Goal: Task Accomplishment & Management: Manage account settings

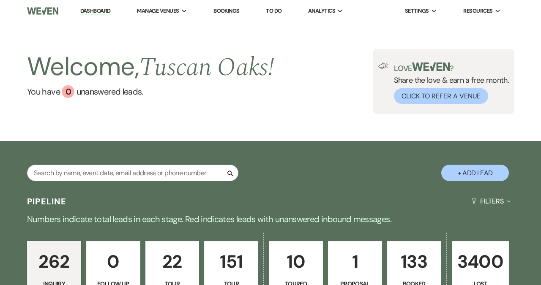
click at [234, 12] on link "Bookings" at bounding box center [226, 10] width 26 height 7
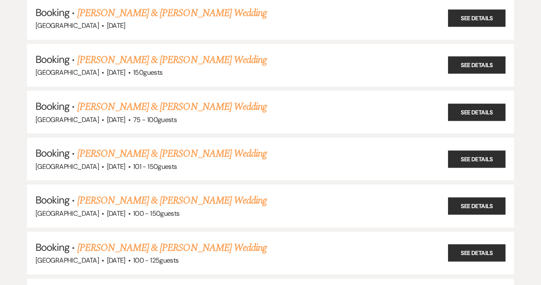
scroll to position [625, 0]
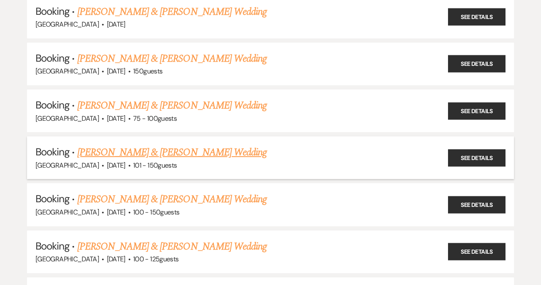
click at [209, 146] on link "[PERSON_NAME] & [PERSON_NAME] Wedding" at bounding box center [171, 152] width 189 height 15
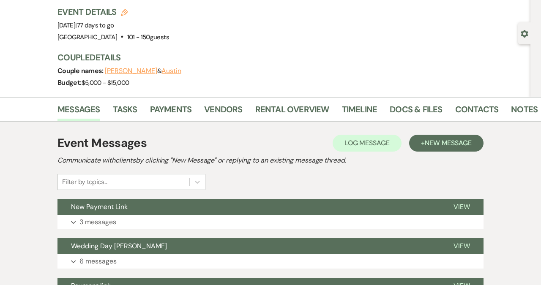
scroll to position [51, 0]
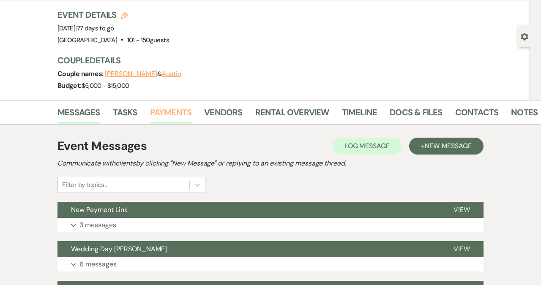
click at [175, 113] on link "Payments" at bounding box center [171, 115] width 42 height 19
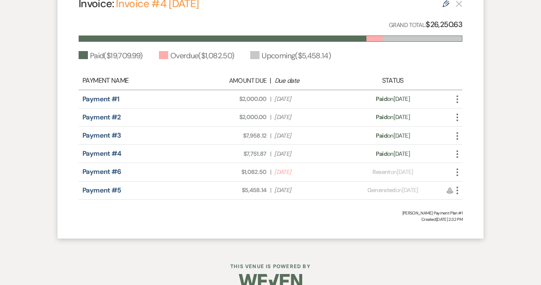
scroll to position [294, 0]
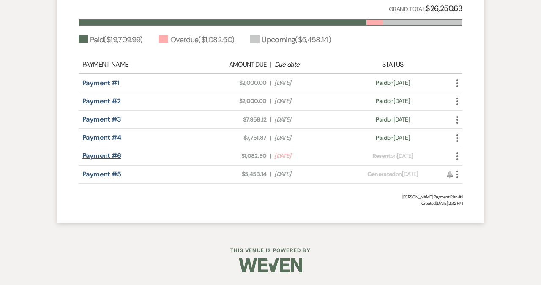
click at [104, 156] on link "Payment #6" at bounding box center [101, 155] width 39 height 9
click at [488, 92] on div "Payments Generate and share payment links to collect and/or log payment for thi…" at bounding box center [271, 56] width 482 height 350
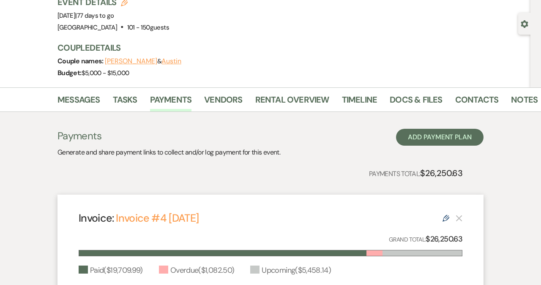
scroll to position [57, 0]
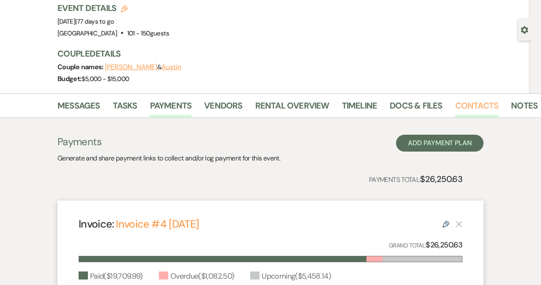
click at [484, 106] on link "Contacts" at bounding box center [477, 108] width 44 height 19
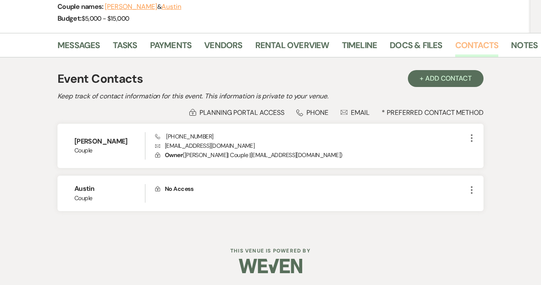
scroll to position [118, 0]
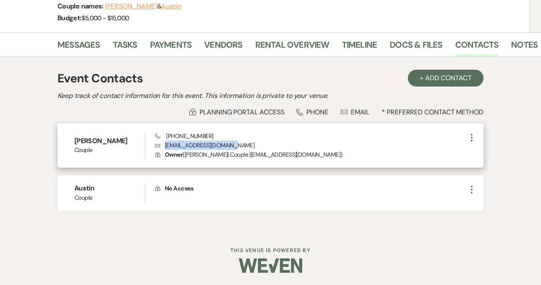
drag, startPoint x: 231, startPoint y: 145, endPoint x: 165, endPoint y: 147, distance: 65.9
click at [165, 147] on p "Envelope nikki.mazan13@gmail.com" at bounding box center [310, 145] width 311 height 9
copy p "nikki.mazan13@gmail.com"
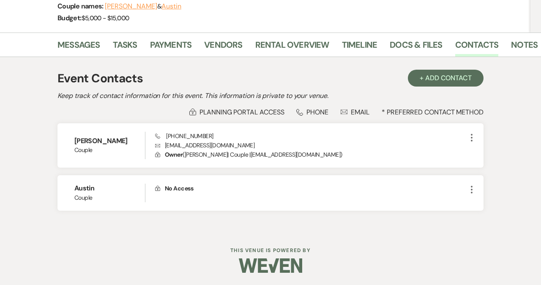
click at [505, 92] on div "Event Contacts + Add Contact Keep track of contact information for this event. …" at bounding box center [271, 144] width 482 height 174
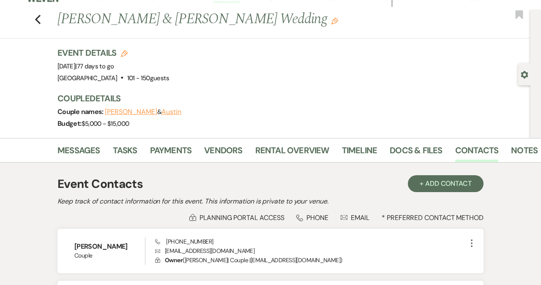
scroll to position [0, 0]
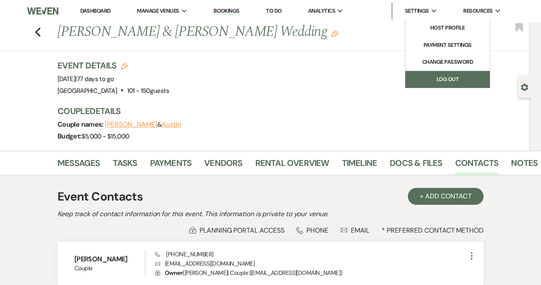
click at [450, 80] on link "Log Out" at bounding box center [447, 79] width 85 height 17
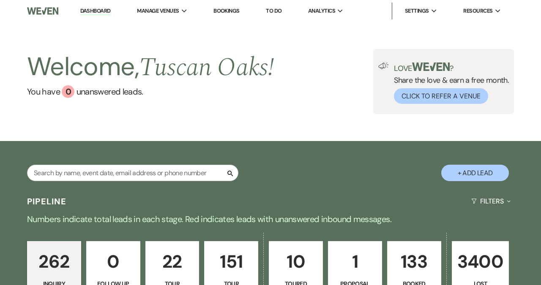
click at [235, 10] on link "Bookings" at bounding box center [226, 10] width 26 height 7
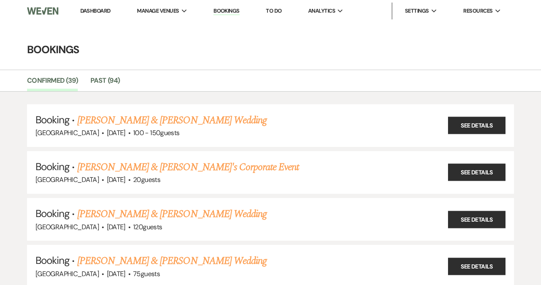
click at [229, 12] on link "Bookings" at bounding box center [226, 11] width 26 height 8
click at [49, 79] on link "Confirmed (39)" at bounding box center [52, 83] width 51 height 16
click at [93, 10] on link "Dashboard" at bounding box center [95, 10] width 30 height 7
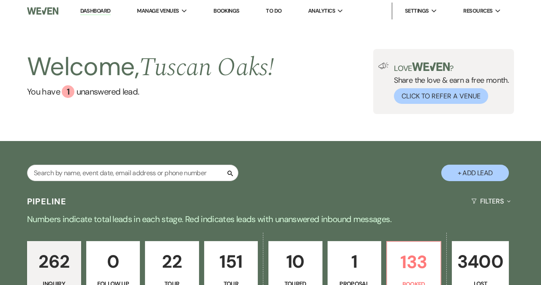
click at [229, 10] on link "Bookings" at bounding box center [226, 10] width 26 height 7
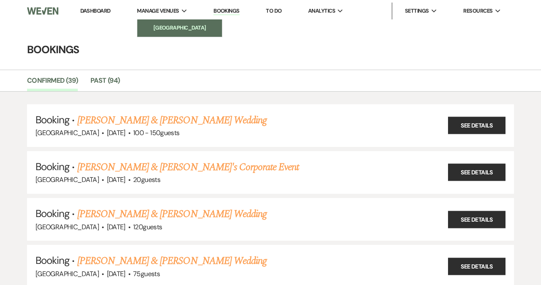
click at [169, 26] on li "[GEOGRAPHIC_DATA]" at bounding box center [180, 28] width 76 height 8
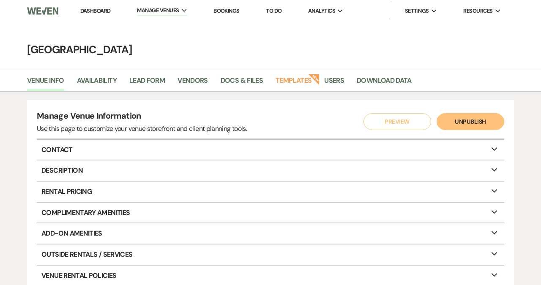
click at [235, 10] on link "Bookings" at bounding box center [226, 10] width 26 height 7
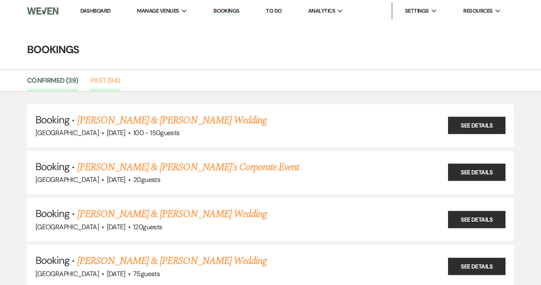
click at [101, 81] on link "Past (94)" at bounding box center [104, 83] width 29 height 16
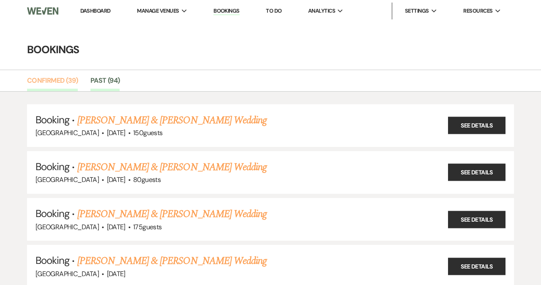
click at [46, 81] on link "Confirmed (39)" at bounding box center [52, 83] width 51 height 16
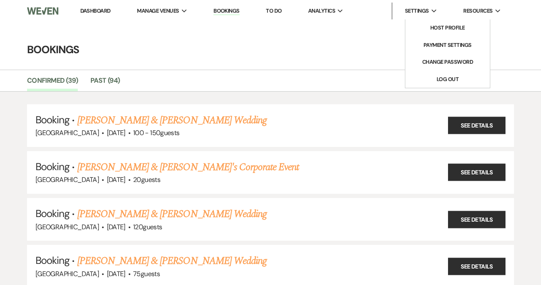
click at [420, 8] on span "Settings" at bounding box center [417, 11] width 24 height 8
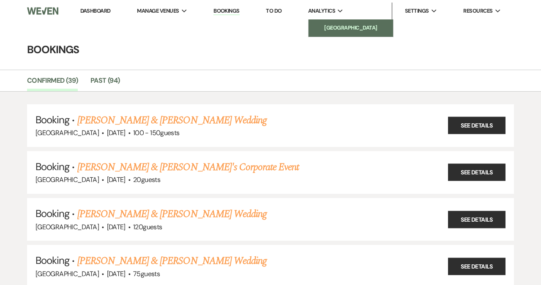
click at [331, 29] on li "[GEOGRAPHIC_DATA]" at bounding box center [351, 28] width 76 height 8
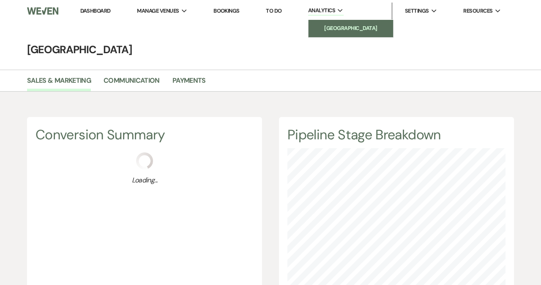
scroll to position [285, 541]
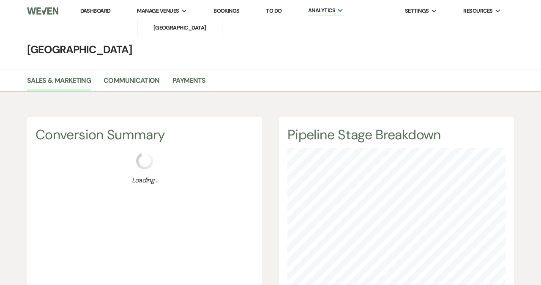
click at [161, 11] on span "Manage Venues" at bounding box center [158, 11] width 42 height 8
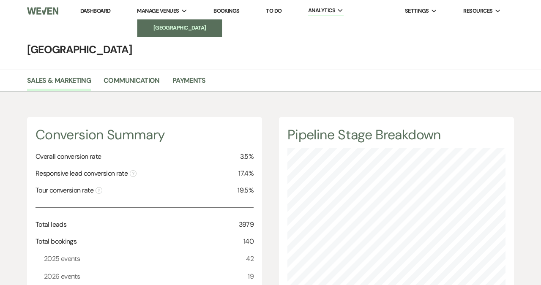
click at [161, 27] on li "[GEOGRAPHIC_DATA]" at bounding box center [180, 28] width 76 height 8
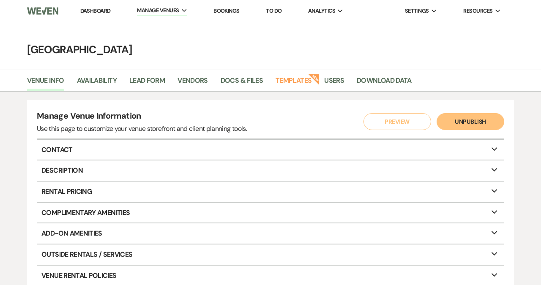
click at [536, 165] on div "Manage Venue Information Use this page to customize your venue storefront and c…" at bounding box center [270, 245] width 541 height 291
click at [96, 13] on link "Dashboard" at bounding box center [95, 10] width 30 height 7
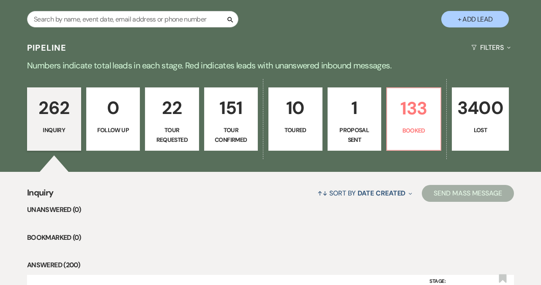
scroll to position [186, 0]
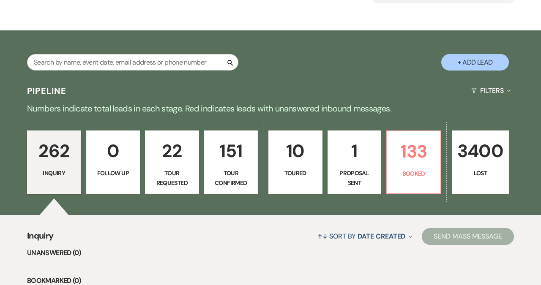
scroll to position [101, 0]
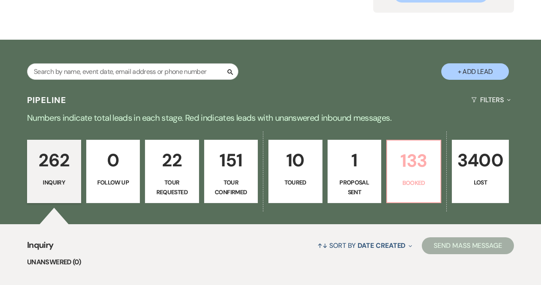
click at [412, 165] on p "133" at bounding box center [413, 161] width 43 height 28
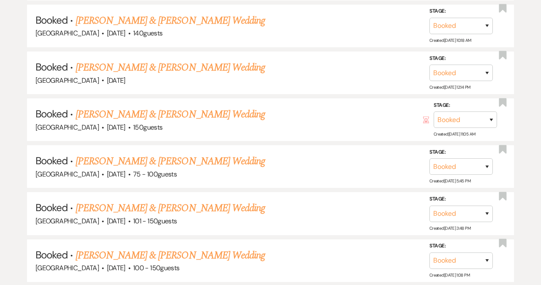
scroll to position [896, 0]
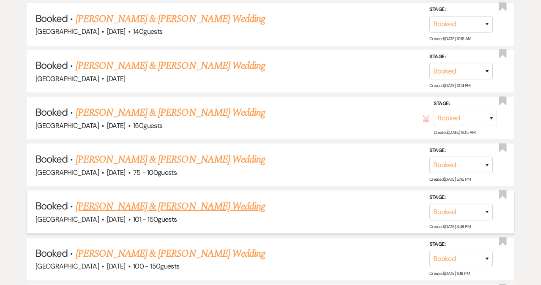
click at [165, 201] on link "[PERSON_NAME] & [PERSON_NAME] Wedding" at bounding box center [170, 206] width 189 height 15
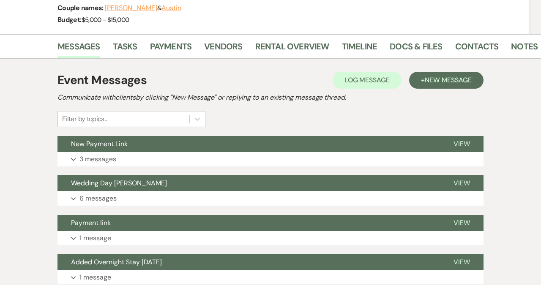
scroll to position [118, 0]
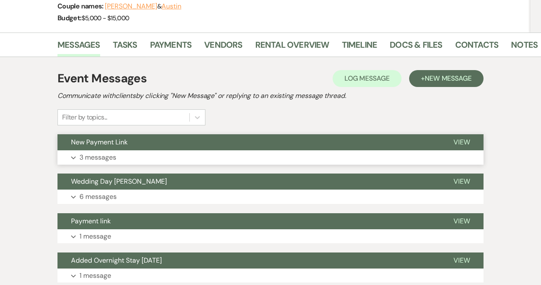
click at [239, 160] on button "Expand 3 messages" at bounding box center [270, 157] width 426 height 14
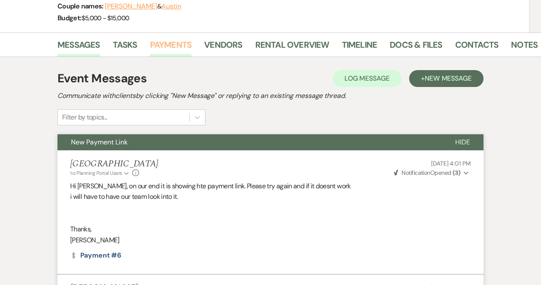
click at [179, 48] on link "Payments" at bounding box center [171, 47] width 42 height 19
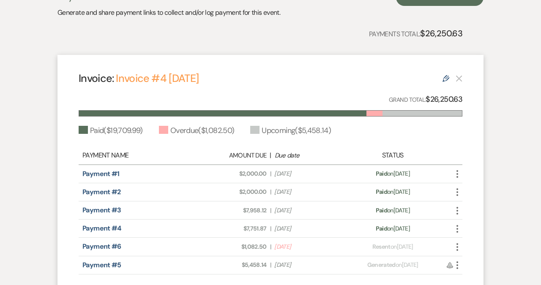
scroll to position [220, 0]
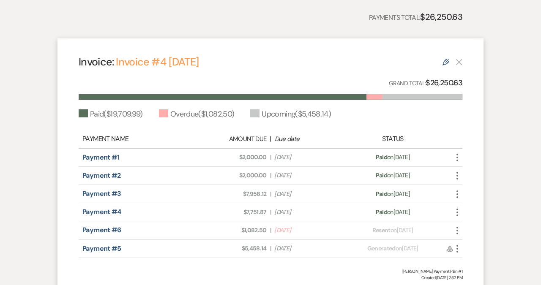
click at [459, 231] on icon "More" at bounding box center [457, 231] width 10 height 10
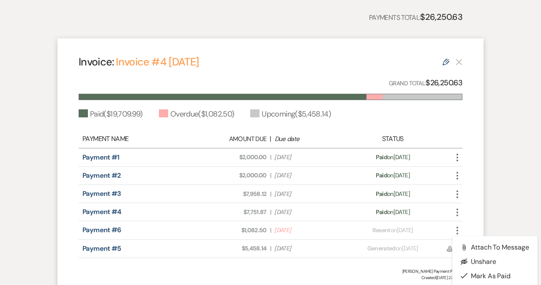
click at [503, 202] on div "Payments Generate and share payment links to collect and/or log payment for thi…" at bounding box center [271, 131] width 482 height 350
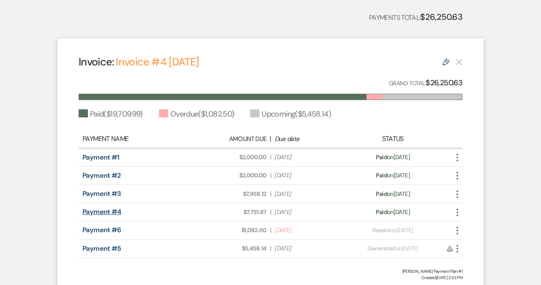
click at [107, 212] on link "Payment #4" at bounding box center [101, 212] width 39 height 9
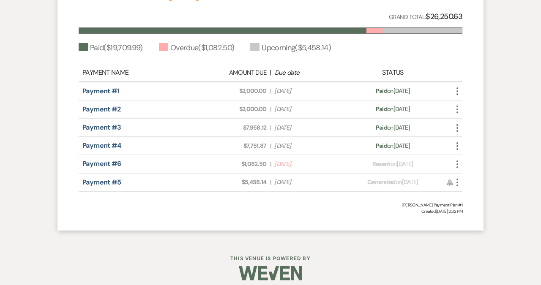
scroll to position [287, 0]
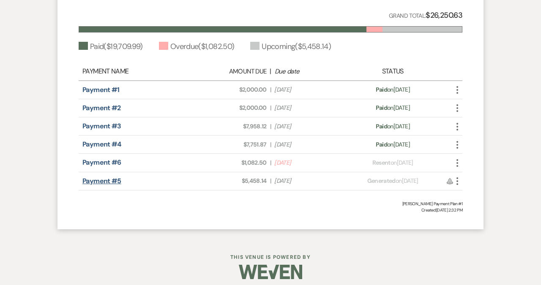
click at [104, 185] on link "Payment #5" at bounding box center [101, 181] width 39 height 9
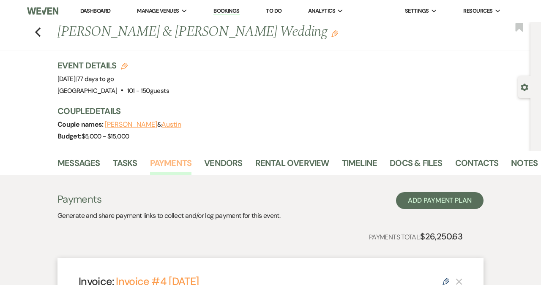
click at [170, 164] on link "Payments" at bounding box center [171, 165] width 42 height 19
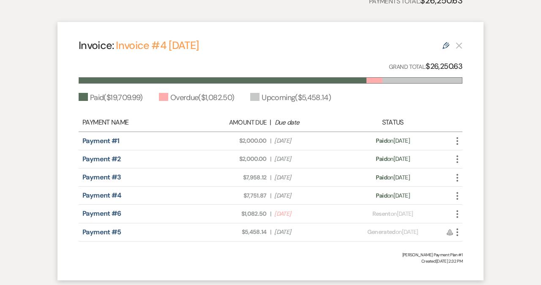
scroll to position [237, 0]
click at [96, 143] on link "Payment #1" at bounding box center [100, 140] width 37 height 9
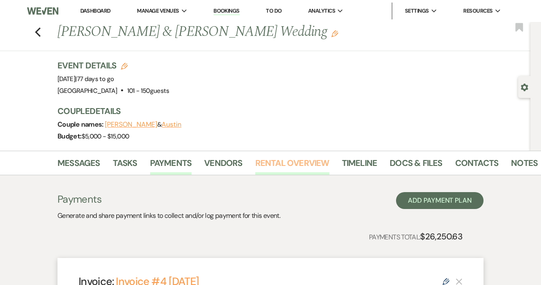
click at [305, 162] on link "Rental Overview" at bounding box center [292, 165] width 74 height 19
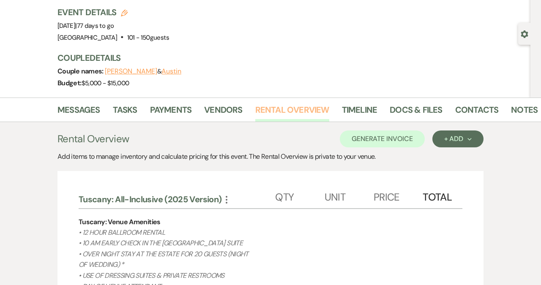
scroll to position [44, 0]
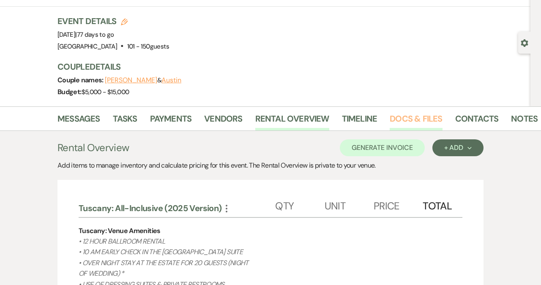
click at [411, 118] on link "Docs & Files" at bounding box center [416, 121] width 52 height 19
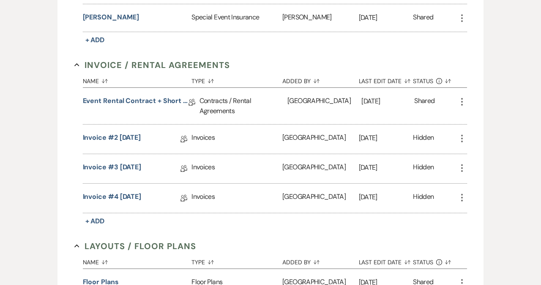
scroll to position [332, 0]
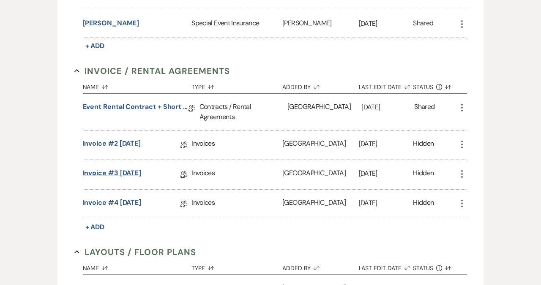
click at [94, 176] on link "Invoice #3 [DATE]" at bounding box center [112, 174] width 59 height 13
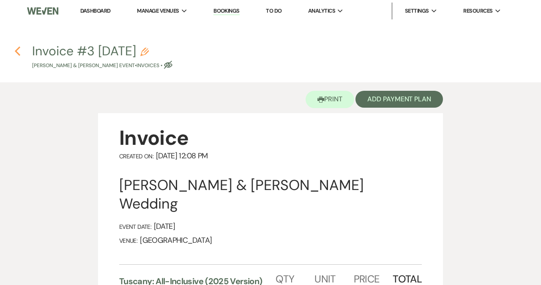
click at [19, 53] on icon "Previous" at bounding box center [17, 51] width 6 height 10
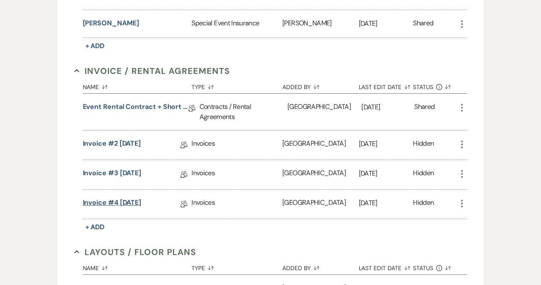
click at [122, 203] on link "Invoice #4 [DATE]" at bounding box center [112, 204] width 59 height 13
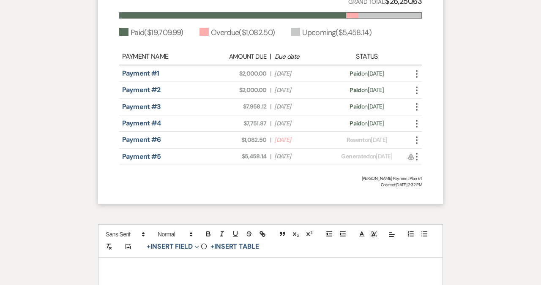
scroll to position [1387, 0]
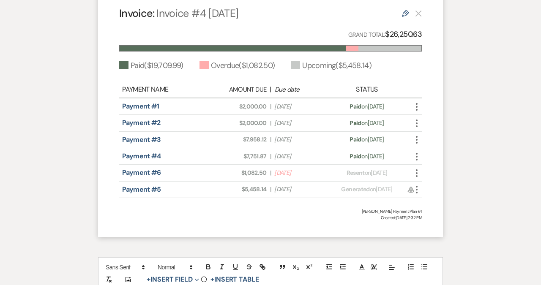
click at [418, 168] on icon "More" at bounding box center [417, 173] width 10 height 10
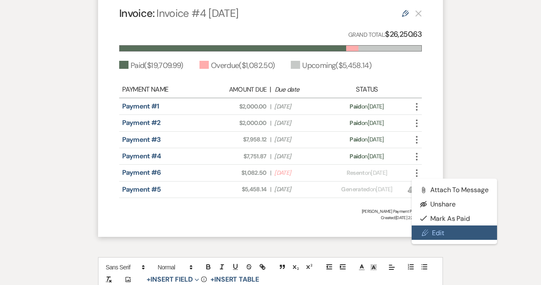
click at [430, 226] on link "Pencil Edit" at bounding box center [454, 233] width 85 height 14
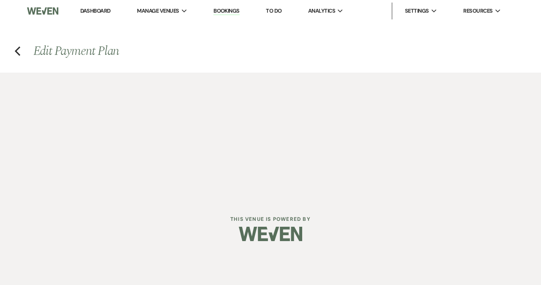
select select "27257"
select select "1"
select select "true"
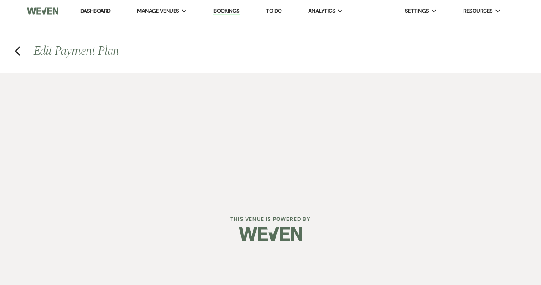
select select "1"
select select "true"
select select "2"
select select "flat"
select select "2"
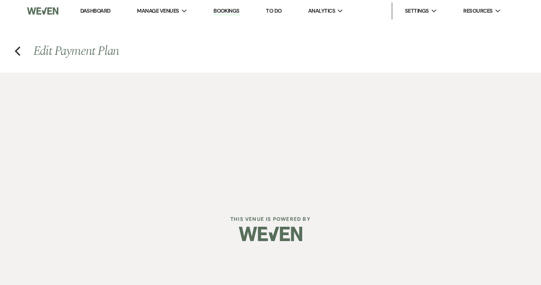
select select "flat"
select select "false"
select select "client"
select select "weeks"
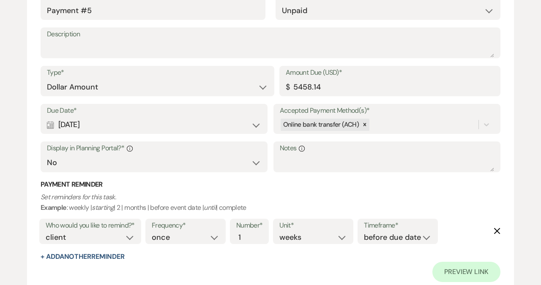
scroll to position [1724, 0]
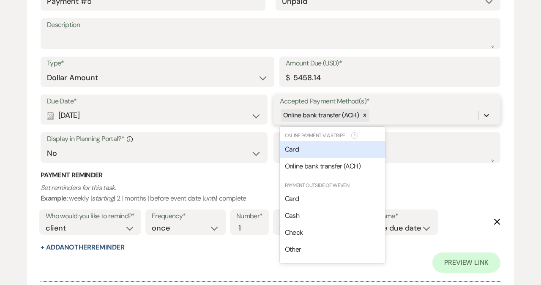
click at [487, 115] on icon at bounding box center [486, 116] width 5 height 3
click at [300, 150] on div "Card" at bounding box center [333, 149] width 106 height 17
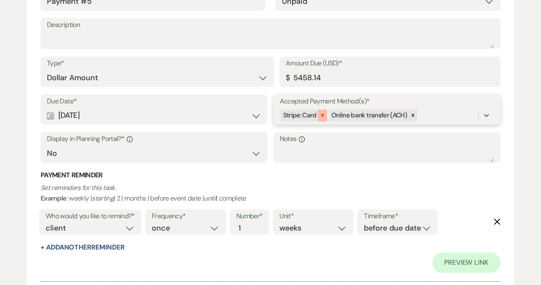
click at [321, 115] on icon at bounding box center [322, 115] width 6 height 6
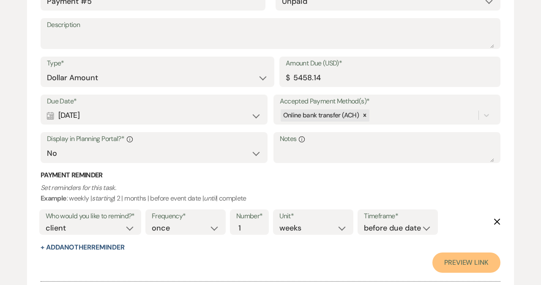
click at [464, 265] on link "Preview Link" at bounding box center [466, 263] width 68 height 20
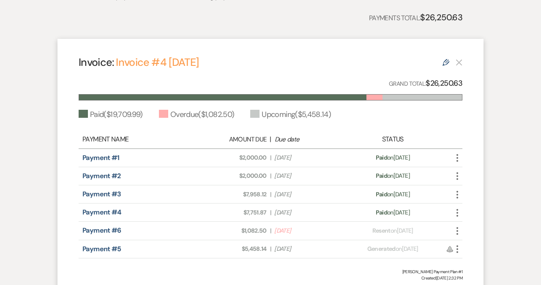
scroll to position [220, 0]
click at [107, 213] on link "Payment #4" at bounding box center [101, 212] width 39 height 9
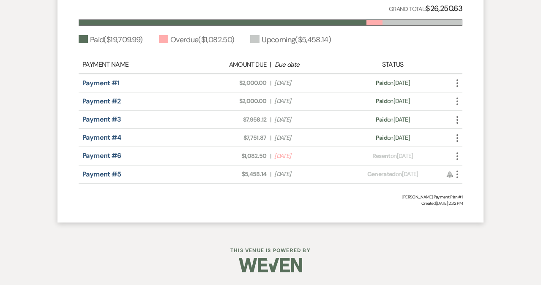
scroll to position [294, 0]
click at [459, 177] on icon "More" at bounding box center [457, 174] width 10 height 10
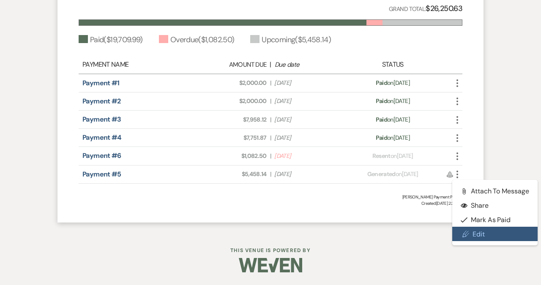
click at [477, 233] on link "Pencil Edit" at bounding box center [494, 234] width 85 height 14
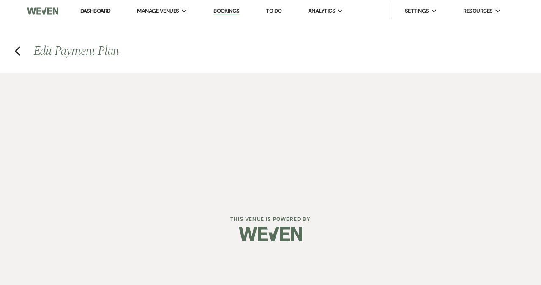
select select "27257"
select select "1"
select select "true"
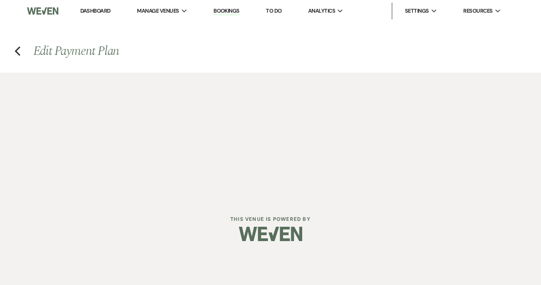
select select "1"
select select "true"
select select "2"
select select "flat"
select select "2"
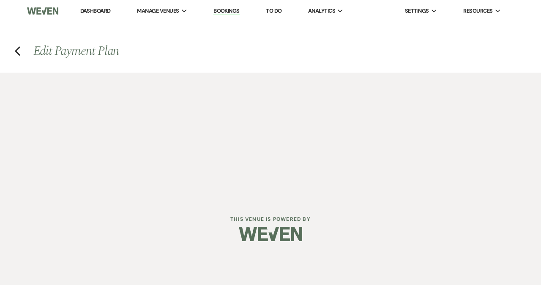
select select "flat"
select select "false"
select select "client"
select select "weeks"
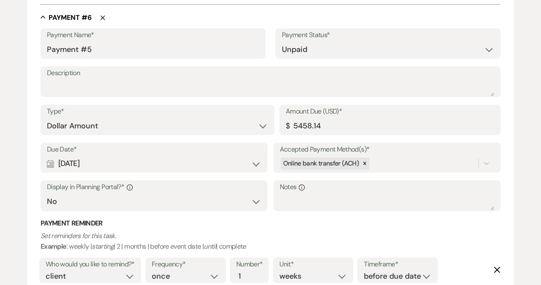
scroll to position [1670, 0]
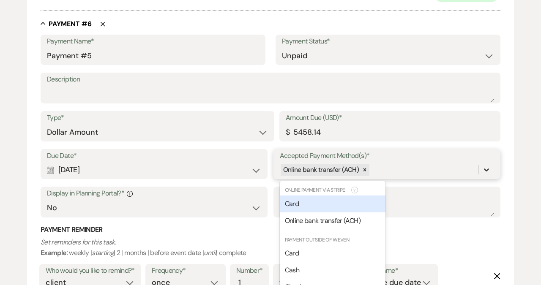
click at [486, 169] on div "Due Date* Calendar Sep 02, 2025 Expand Accepted Payment Method(s)* option [obje…" at bounding box center [271, 187] width 460 height 76
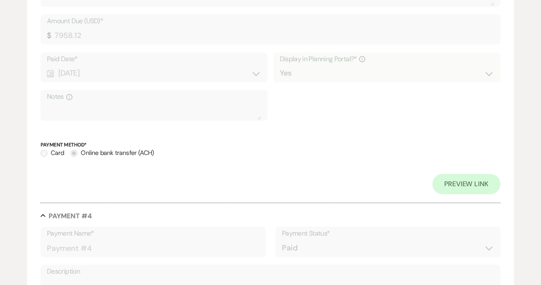
scroll to position [910, 0]
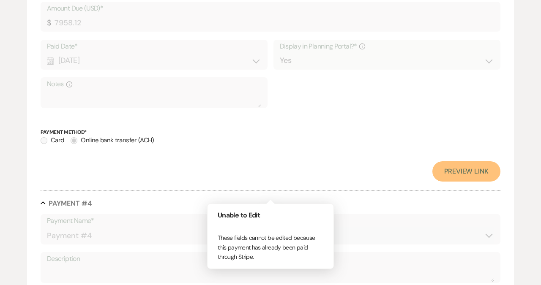
click at [475, 174] on link "Preview Link" at bounding box center [466, 171] width 68 height 20
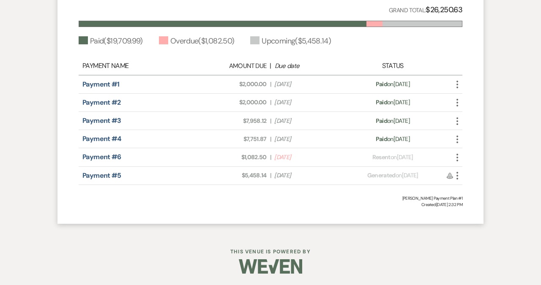
scroll to position [294, 0]
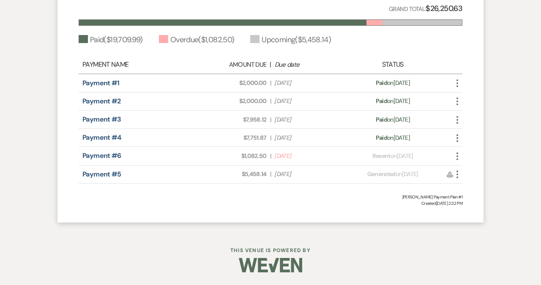
click at [456, 158] on icon "More" at bounding box center [457, 156] width 10 height 10
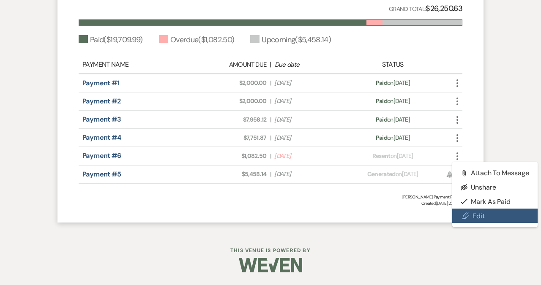
click at [478, 215] on link "Pencil Edit" at bounding box center [494, 216] width 85 height 14
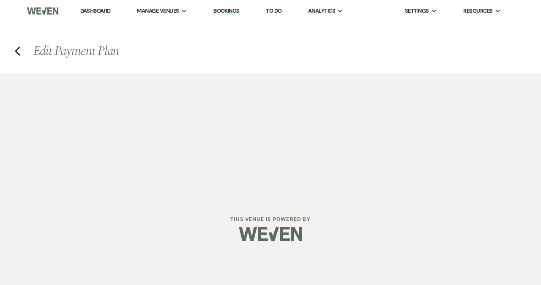
select select "27257"
select select "1"
select select "true"
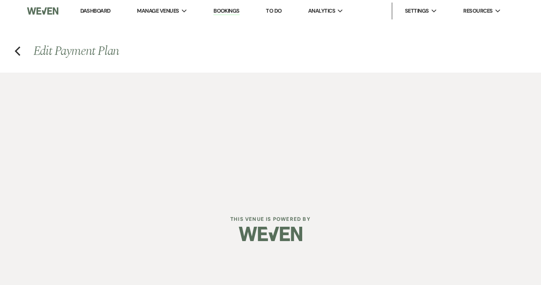
select select "1"
select select "true"
select select "2"
select select "flat"
select select "2"
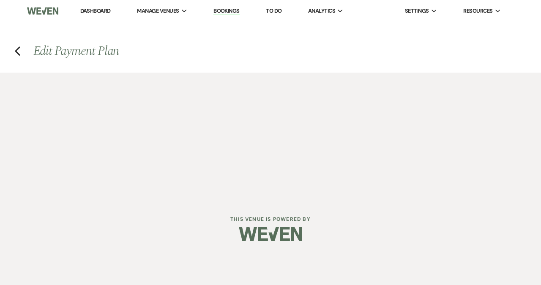
select select "flat"
select select "false"
select select "client"
select select "weeks"
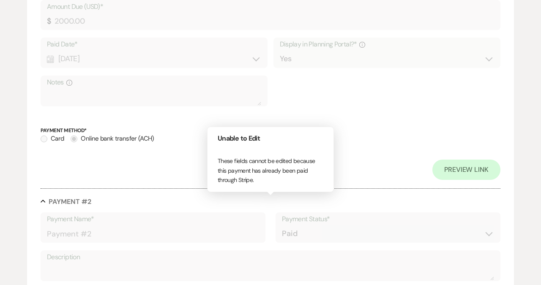
scroll to position [338, 0]
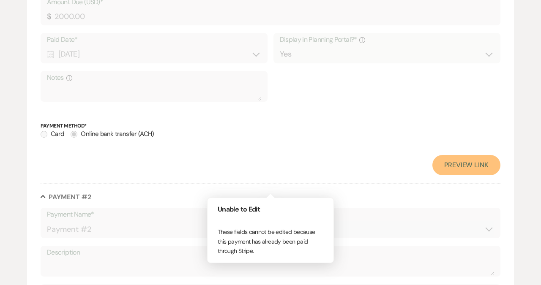
click at [470, 169] on link "Preview Link" at bounding box center [466, 165] width 68 height 20
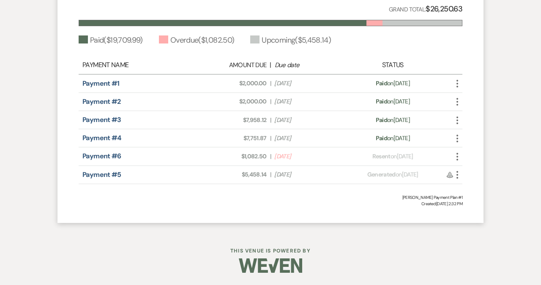
scroll to position [294, 0]
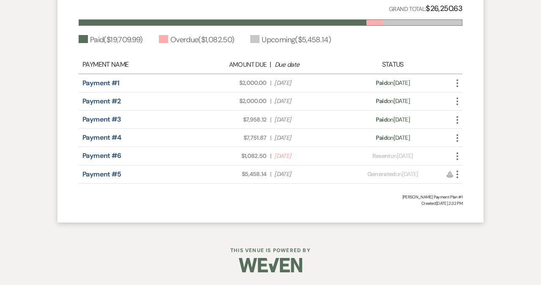
click at [457, 177] on use "button" at bounding box center [457, 175] width 2 height 8
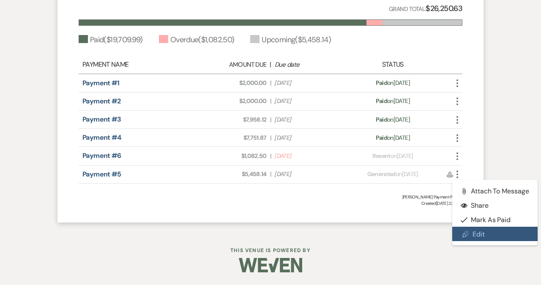
click at [478, 237] on link "Pencil Edit" at bounding box center [494, 234] width 85 height 14
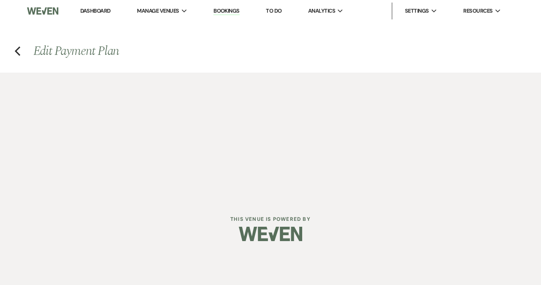
select select "27257"
select select "1"
select select "true"
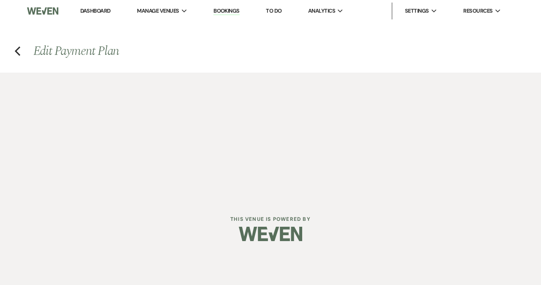
select select "1"
select select "true"
select select "2"
select select "flat"
select select "2"
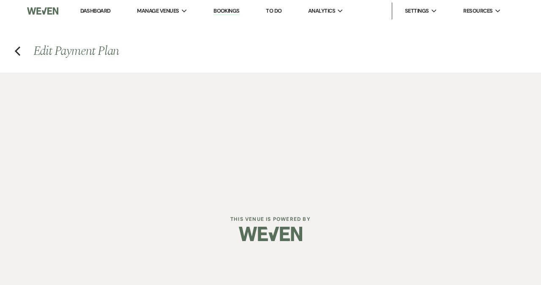
select select "flat"
select select "false"
select select "client"
select select "weeks"
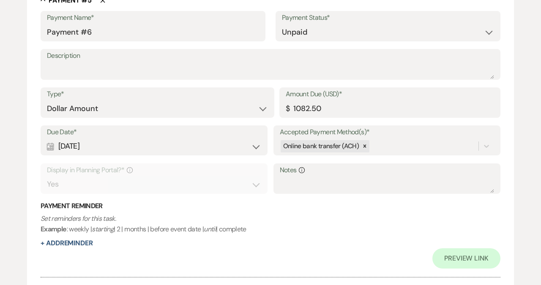
scroll to position [1420, 0]
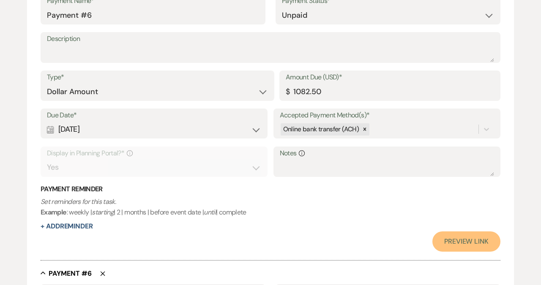
click at [469, 242] on link "Preview Link" at bounding box center [466, 242] width 68 height 20
